Goal: Task Accomplishment & Management: Manage account settings

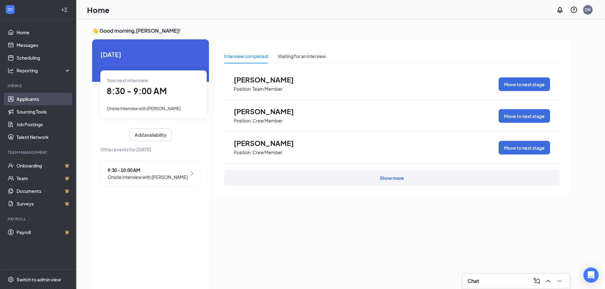
click at [29, 99] on link "Applicants" at bounding box center [44, 99] width 54 height 13
click at [27, 97] on link "Applicants" at bounding box center [44, 99] width 54 height 13
click at [27, 95] on link "Applicants" at bounding box center [44, 99] width 54 height 13
click at [32, 97] on link "Applicants" at bounding box center [44, 99] width 54 height 13
click at [291, 55] on div "Waiting for an interview" at bounding box center [302, 56] width 48 height 7
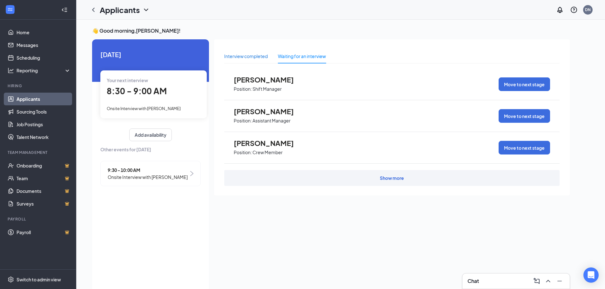
click at [247, 56] on div "Interview completed" at bounding box center [246, 56] width 44 height 7
drag, startPoint x: 142, startPoint y: 10, endPoint x: 152, endPoint y: 12, distance: 9.7
click at [142, 10] on div "Applicants" at bounding box center [125, 9] width 50 height 11
click at [95, 11] on icon "ChevronLeft" at bounding box center [94, 10] width 8 height 8
click at [33, 29] on link "Home" at bounding box center [44, 32] width 54 height 13
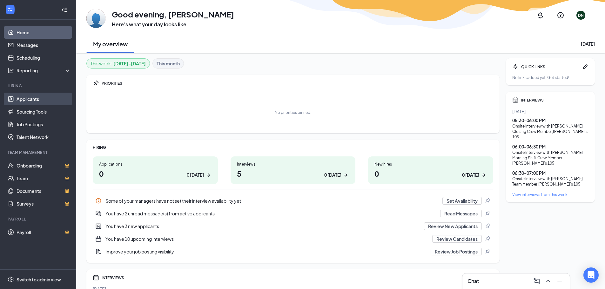
click at [44, 100] on link "Applicants" at bounding box center [44, 99] width 54 height 13
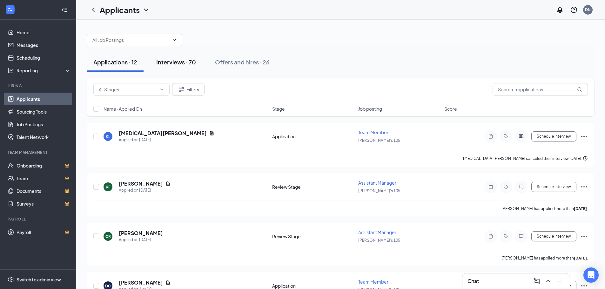
click at [199, 61] on button "Interviews · 70" at bounding box center [176, 62] width 52 height 19
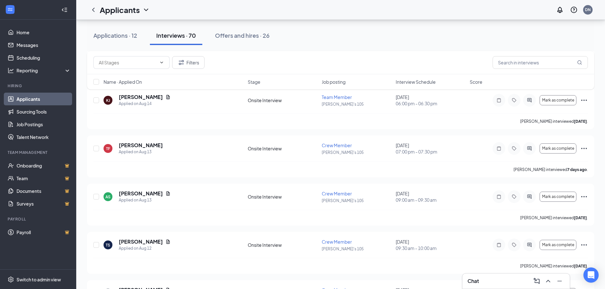
scroll to position [1366, 0]
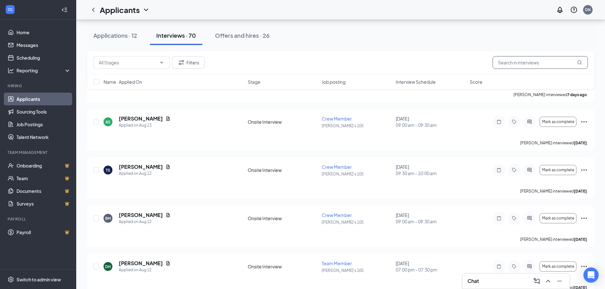
click at [513, 64] on input "text" at bounding box center [540, 62] width 95 height 13
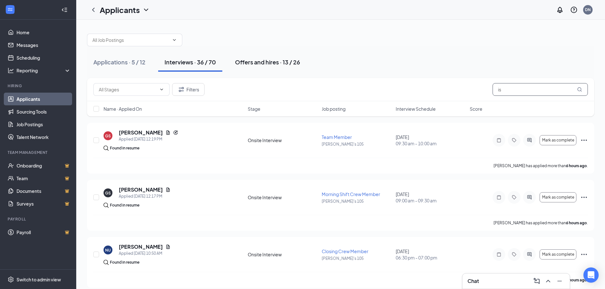
type input "is"
click at [282, 60] on div "Offers and hires · 13 / 26" at bounding box center [267, 62] width 65 height 8
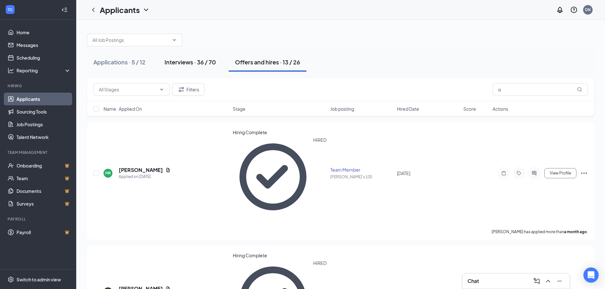
click at [191, 67] on button "Interviews · 36 / 70" at bounding box center [190, 62] width 64 height 19
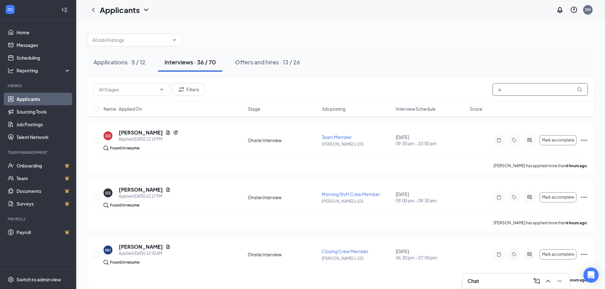
click at [556, 90] on input "is" at bounding box center [540, 89] width 95 height 13
type input "i"
type input "is"
click at [581, 89] on icon "MagnifyingGlass" at bounding box center [579, 89] width 4 height 4
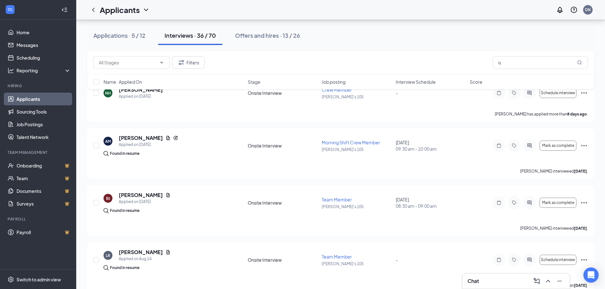
scroll to position [540, 0]
click at [114, 42] on button "Applications · 5 / 12" at bounding box center [119, 35] width 65 height 19
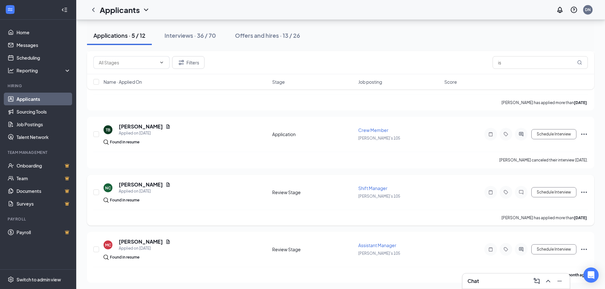
scroll to position [114, 0]
click at [258, 42] on button "Offers and hires · 13 / 26" at bounding box center [268, 35] width 78 height 19
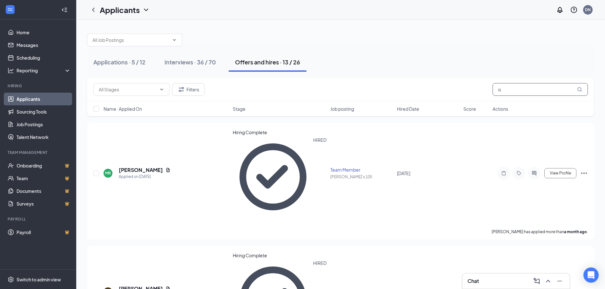
drag, startPoint x: 561, startPoint y: 91, endPoint x: 404, endPoint y: 86, distance: 156.7
click at [403, 86] on div "Filters is" at bounding box center [340, 89] width 495 height 13
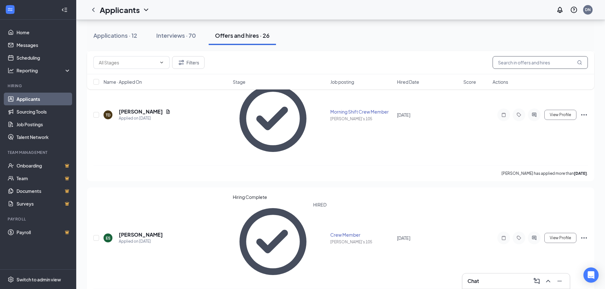
scroll to position [921, 0]
